Goal: Check status: Check status

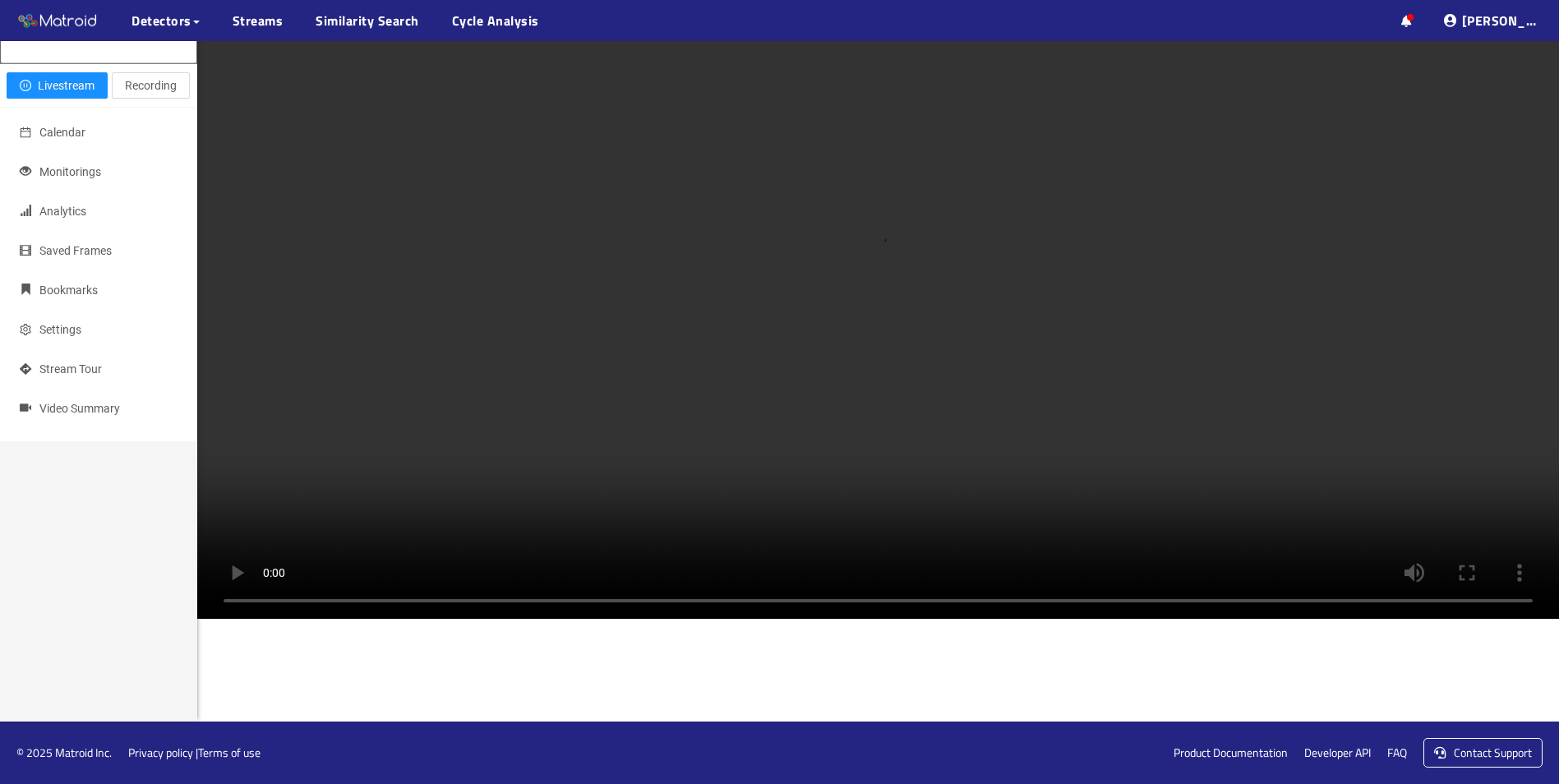
scroll to position [322, 0]
click at [63, 429] on div "Close livestream Livestream Recording Calendar Monitorings Analytics Saved Fram…" at bounding box center [98, 330] width 197 height 784
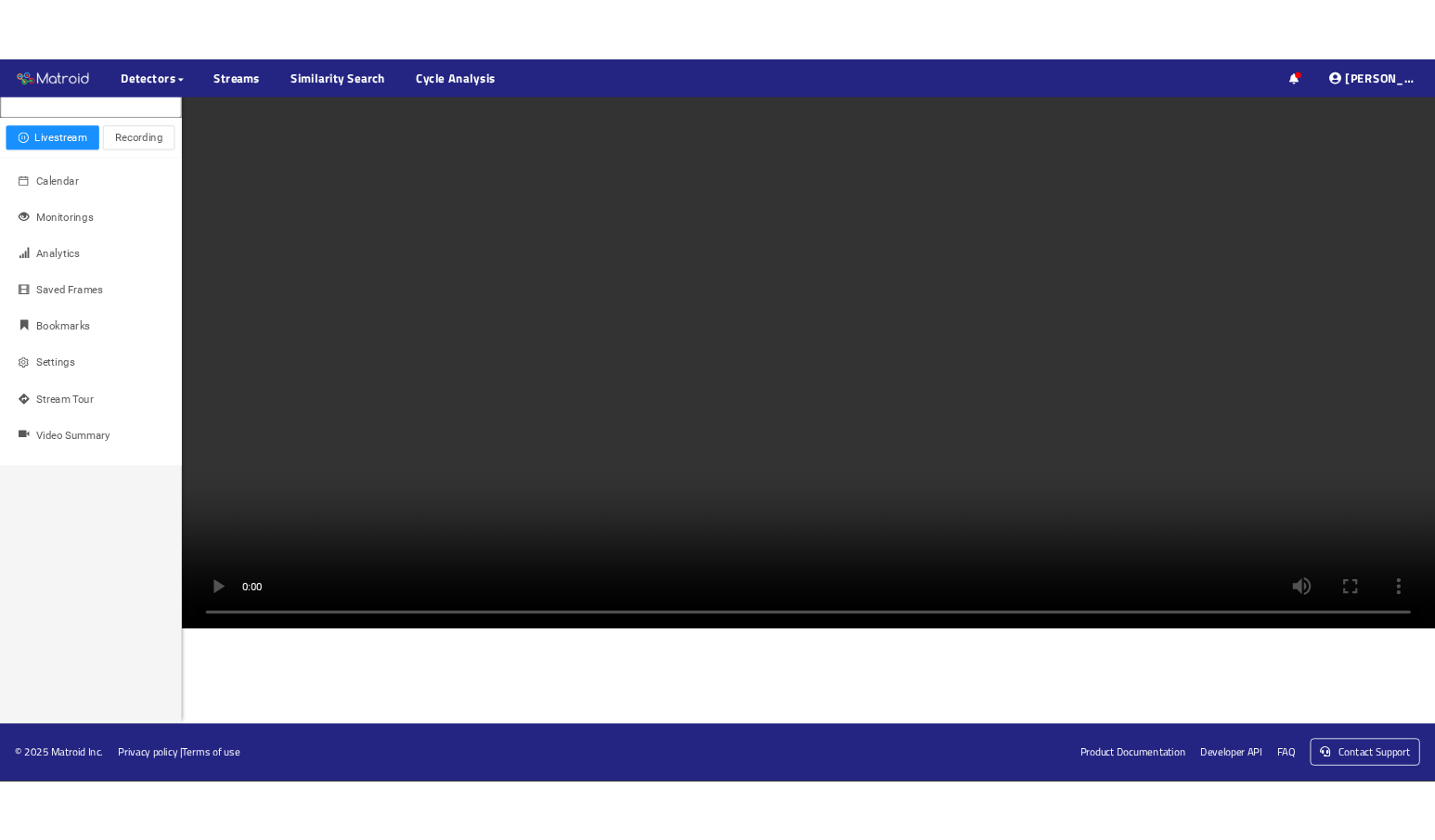
scroll to position [258, 0]
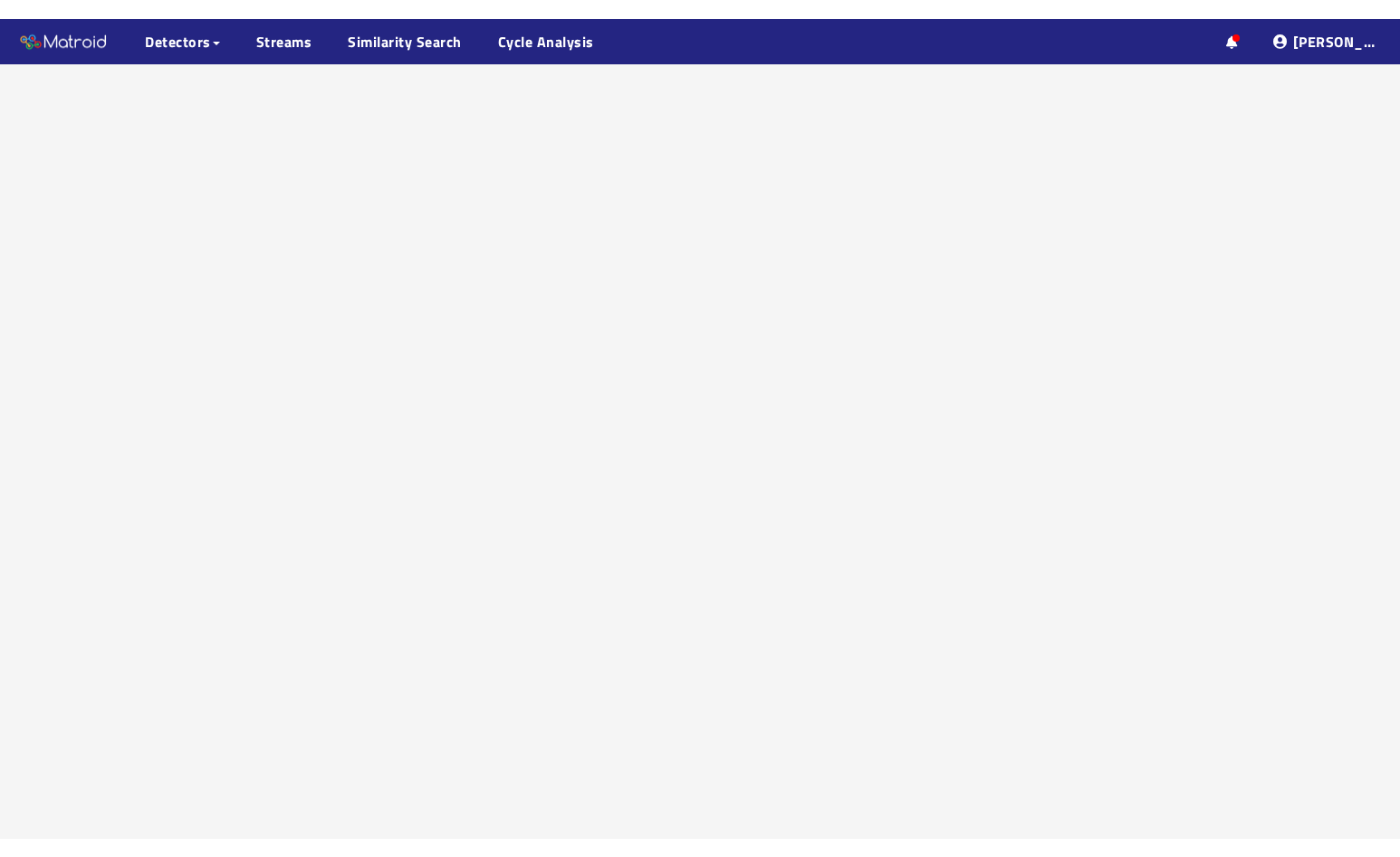
scroll to position [114, 0]
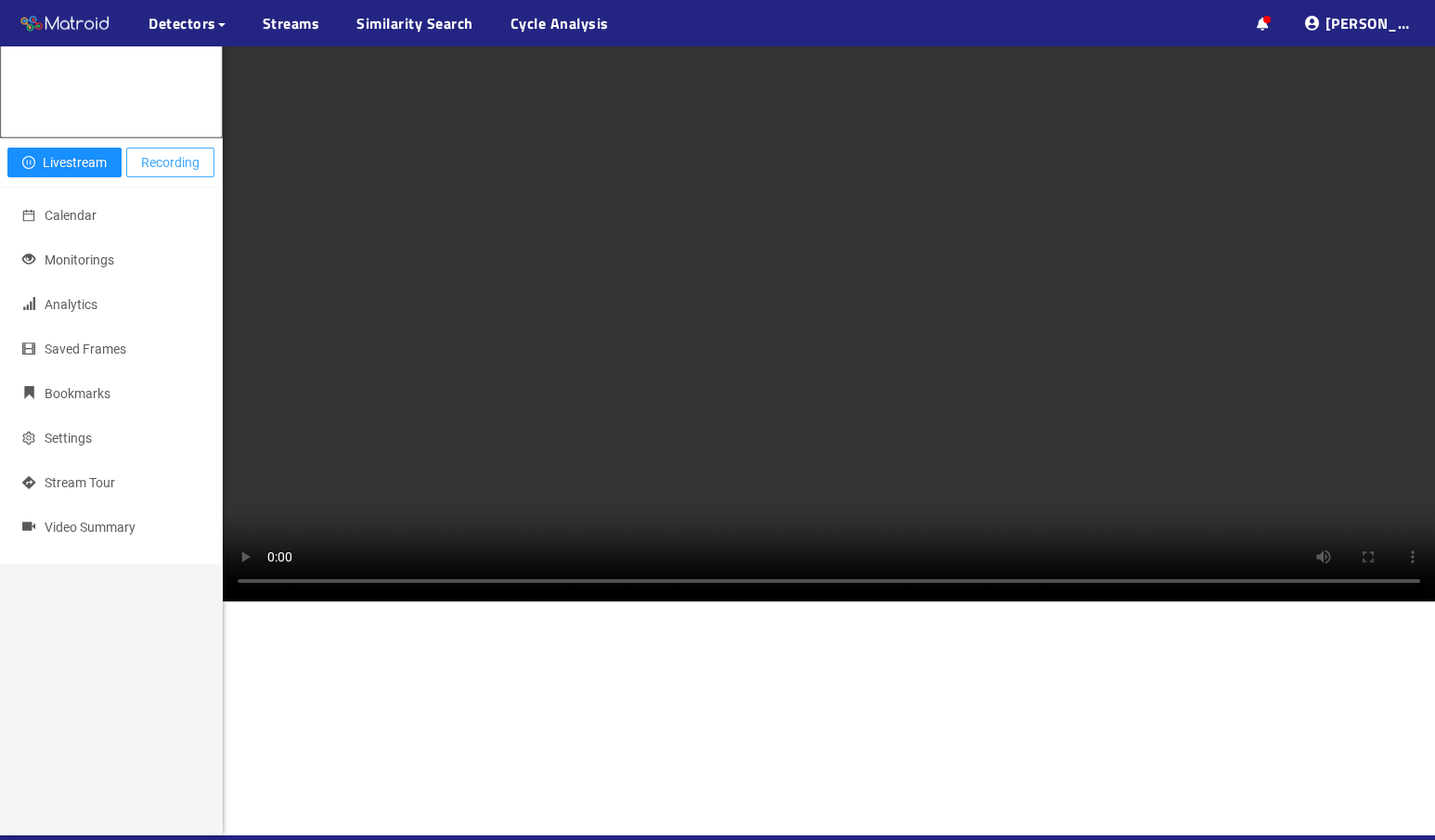
click at [181, 173] on span "Recording" at bounding box center [171, 163] width 59 height 21
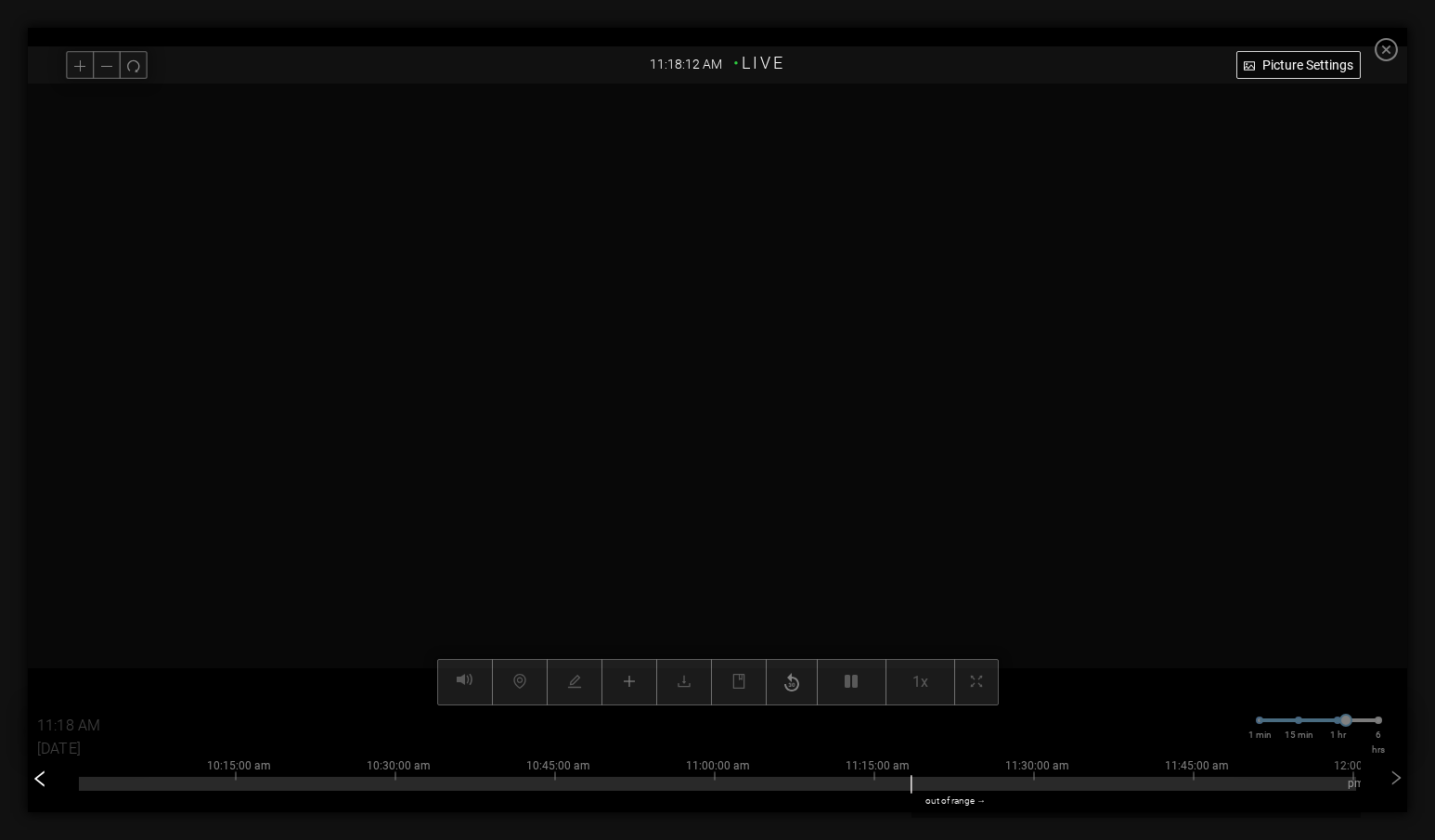
click at [42, 782] on icon "left" at bounding box center [40, 778] width 19 height 19
click at [39, 781] on icon "left" at bounding box center [40, 778] width 19 height 19
click at [409, 785] on div at bounding box center [704, 783] width 1278 height 14
click at [754, 784] on div at bounding box center [717, 783] width 1278 height 14
click at [932, 780] on div at bounding box center [717, 783] width 1278 height 14
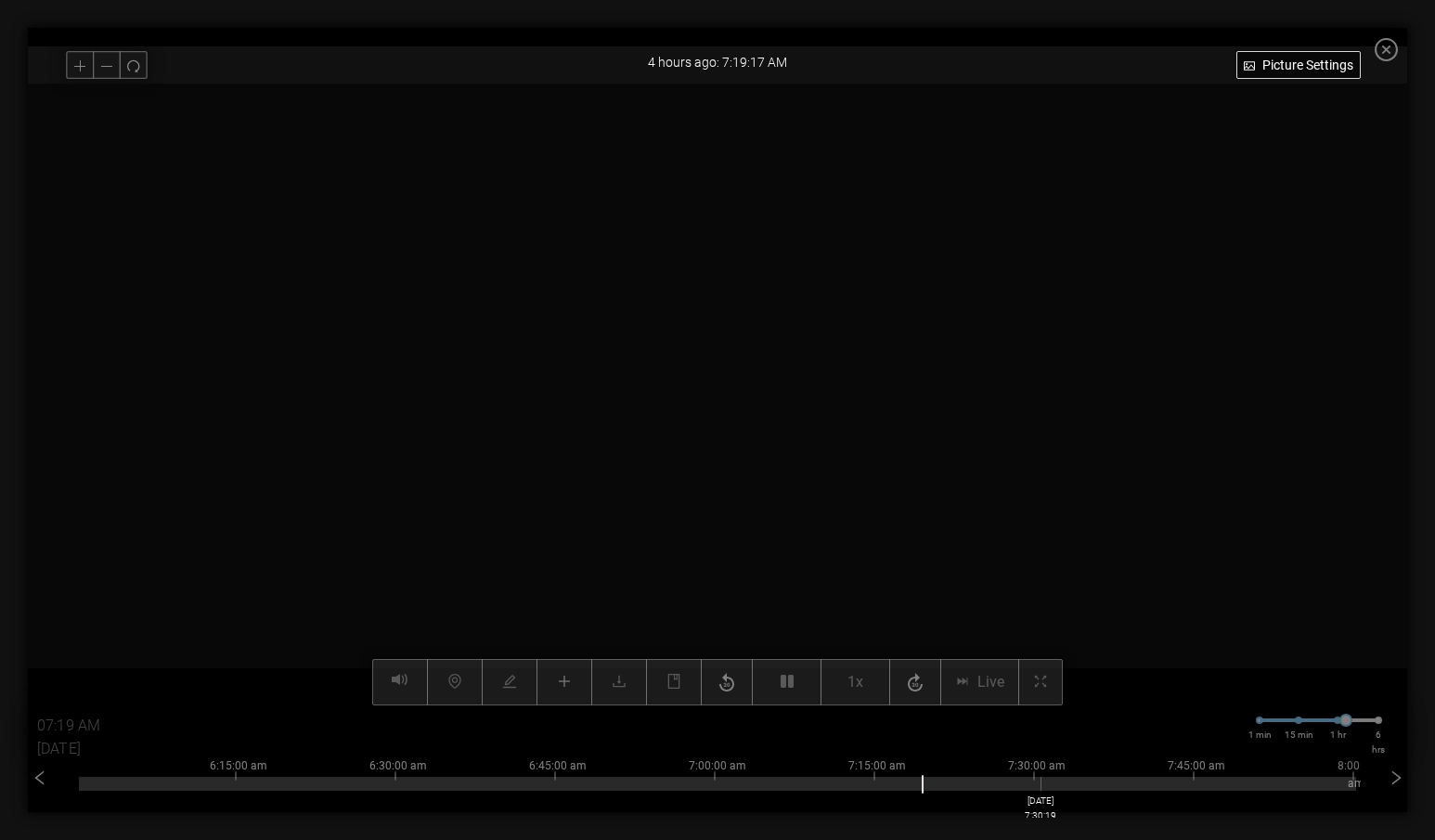
click at [1063, 783] on div at bounding box center [717, 783] width 1278 height 14
click at [1191, 787] on div at bounding box center [717, 783] width 1278 height 14
click at [1297, 792] on div "6:15:00 am 6:30:00 am 6:45:00 am 7:00:00 am 7:15:00 am 7:30:00 am 7:45:00 am 8:…" at bounding box center [717, 780] width 1278 height 74
click at [1277, 795] on div "6:15:00 am 6:30:00 am 6:45:00 am 7:00:00 am 7:15:00 am 7:30:00 am 7:45:00 am 8:…" at bounding box center [717, 780] width 1278 height 74
click at [1250, 790] on div at bounding box center [717, 783] width 1278 height 14
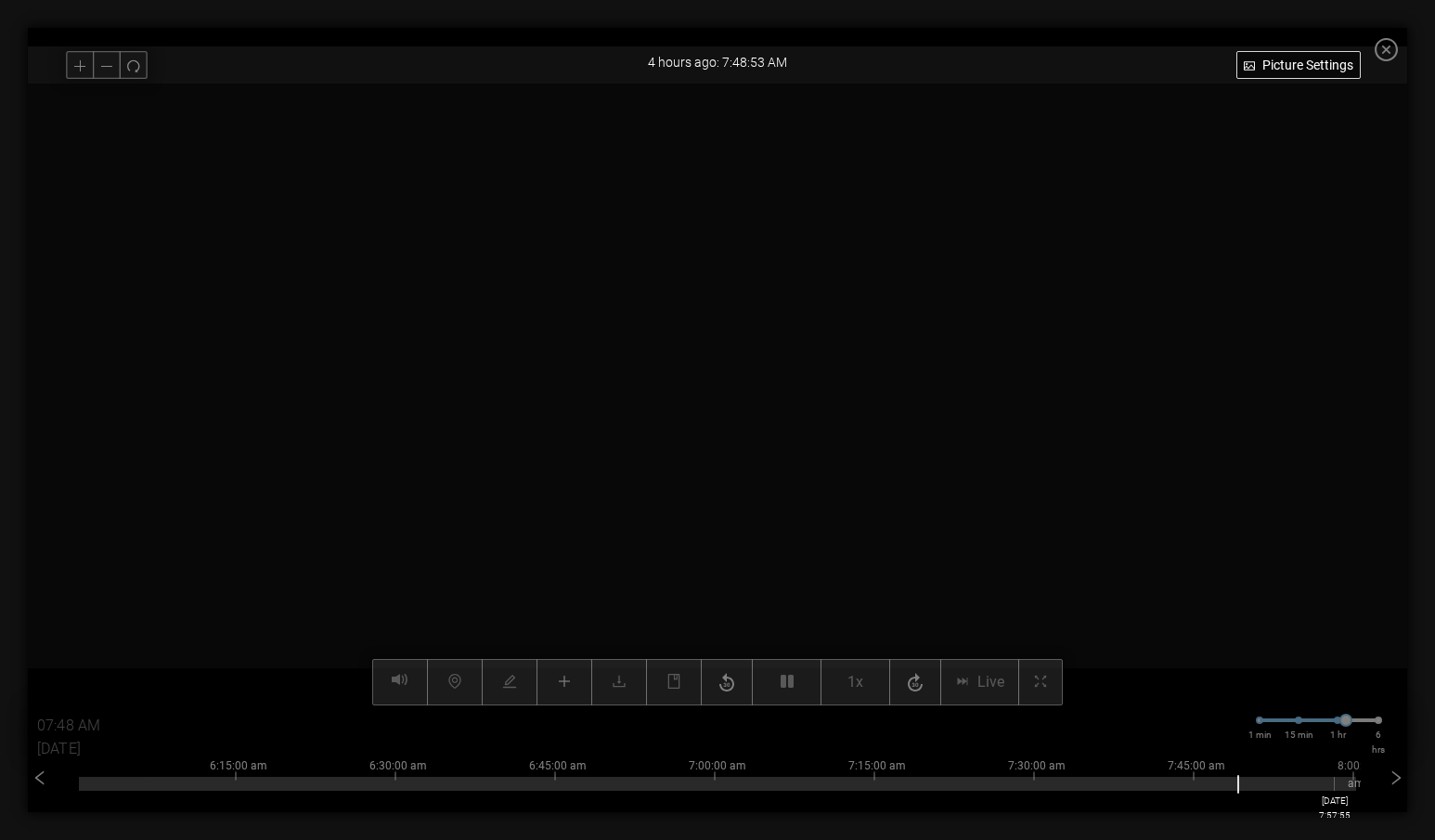
click at [1348, 784] on div at bounding box center [717, 783] width 1278 height 14
click at [1400, 770] on icon "right" at bounding box center [1396, 778] width 19 height 19
click at [1406, 773] on icon "right" at bounding box center [1396, 778] width 19 height 19
click at [1031, 789] on div at bounding box center [717, 783] width 1278 height 14
click at [165, 790] on div at bounding box center [717, 783] width 1278 height 14
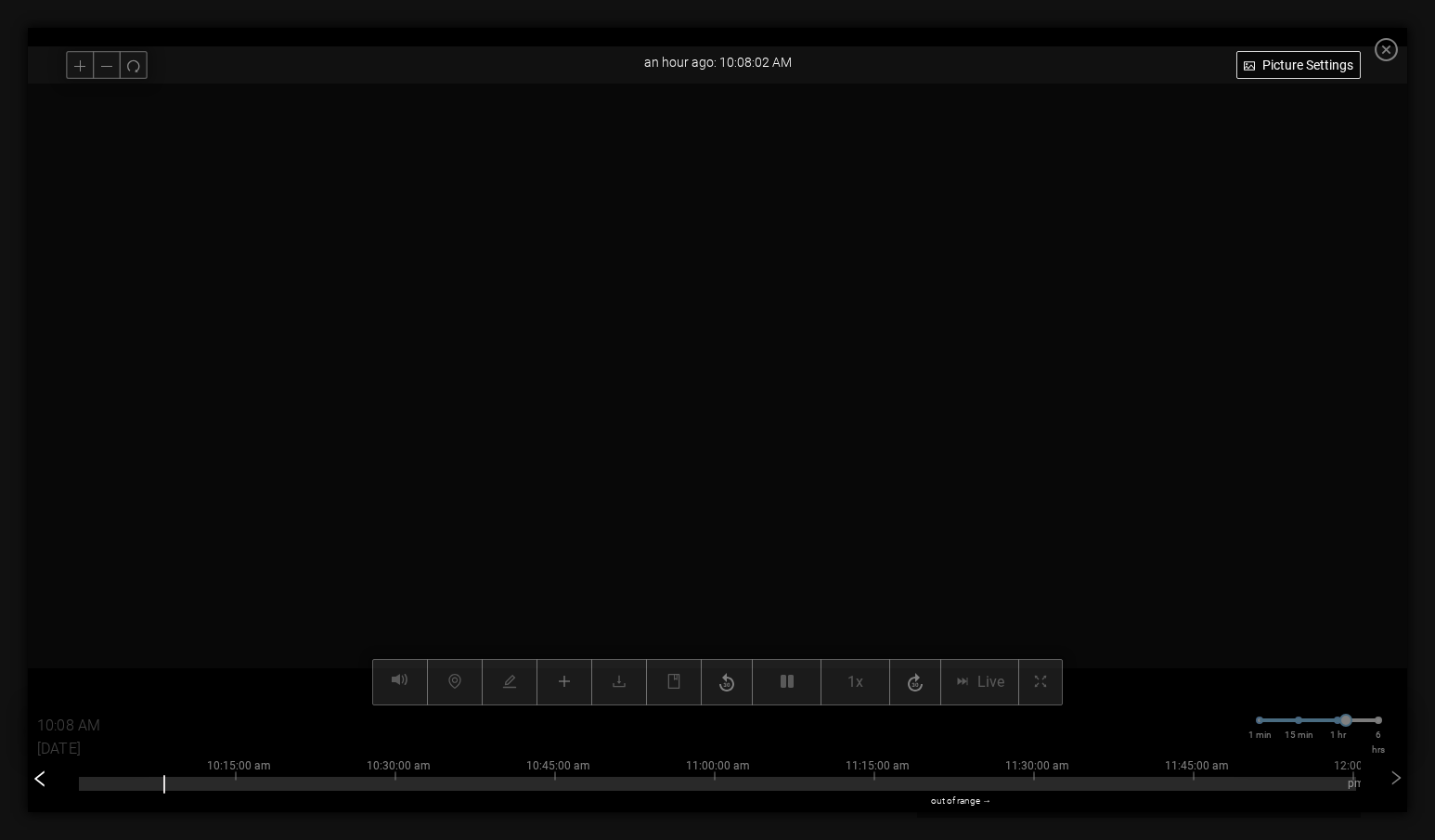
click at [31, 783] on icon "left" at bounding box center [40, 778] width 19 height 19
click at [209, 776] on div "8:15:00 am 8:30:00 am 8:45:00 am 9:00:00 am 9:15:00 am 9:30:00 am 9:45:00 am 10…" at bounding box center [717, 778] width 1278 height 11
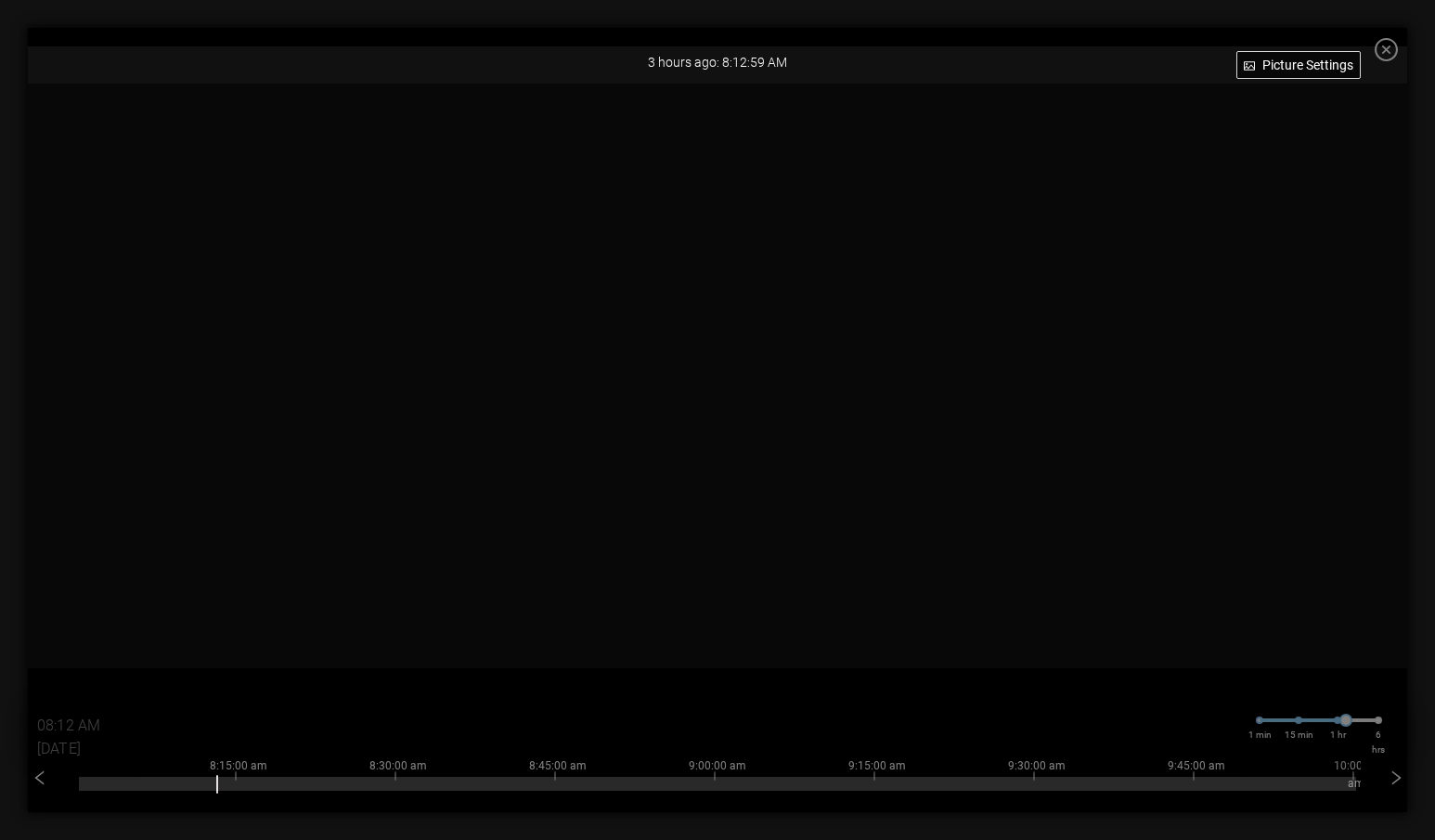
type input "08:13 AM"
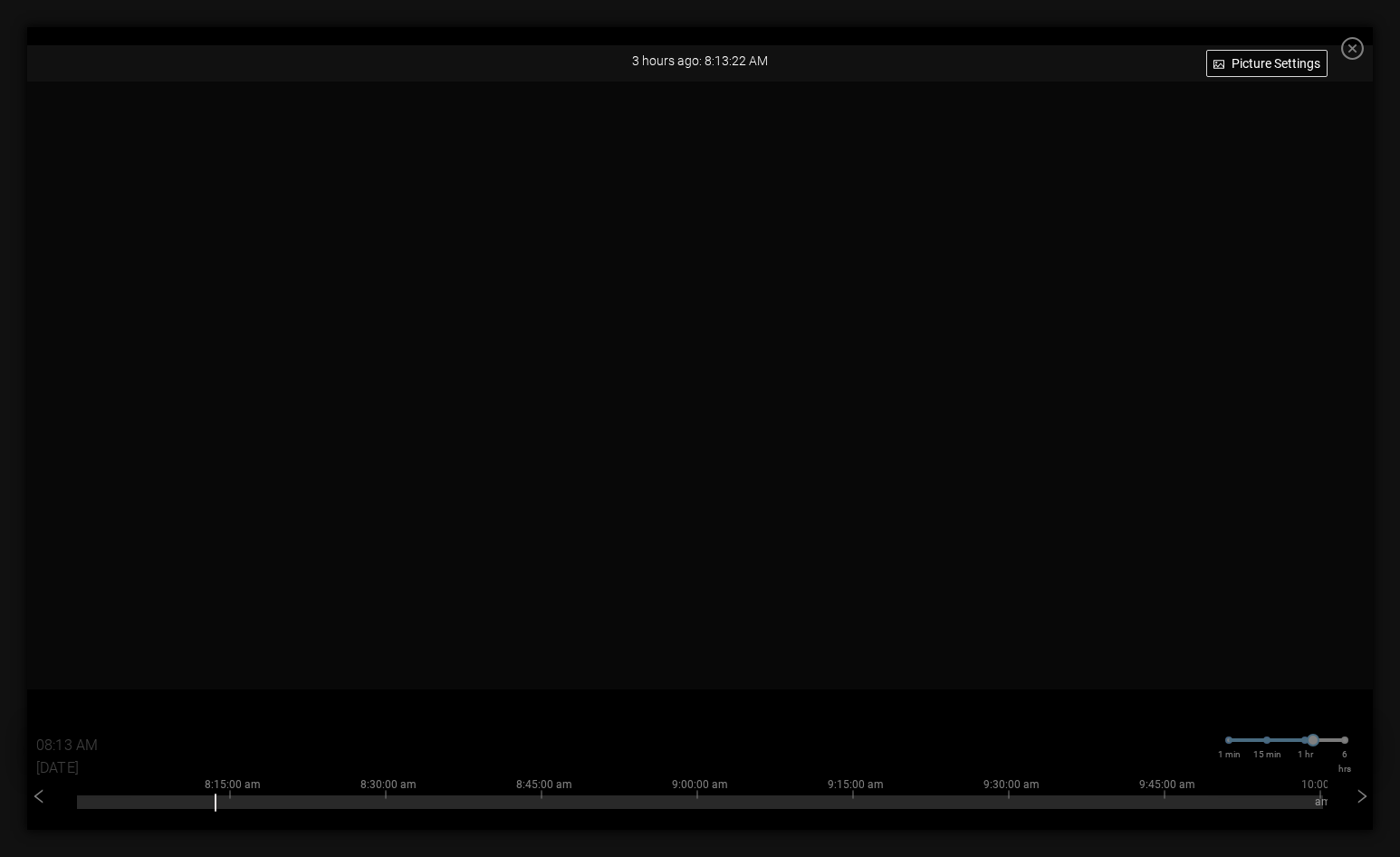
click at [1364, 53] on icon "close-circle" at bounding box center [1353, 48] width 22 height 22
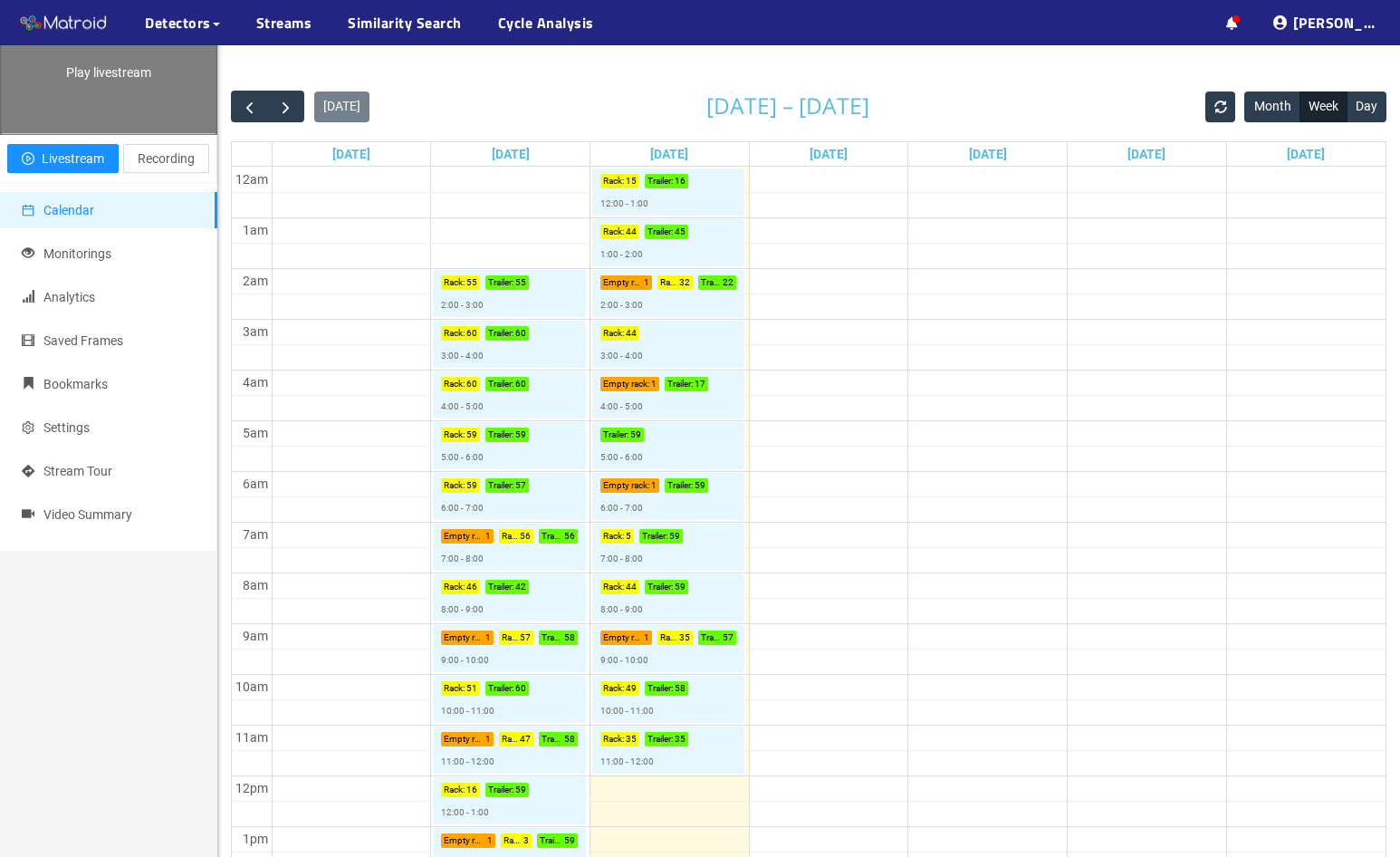
click at [106, 99] on div "Play livestream" at bounding box center [108, 65] width 216 height 136
